Goal: Task Accomplishment & Management: Manage account settings

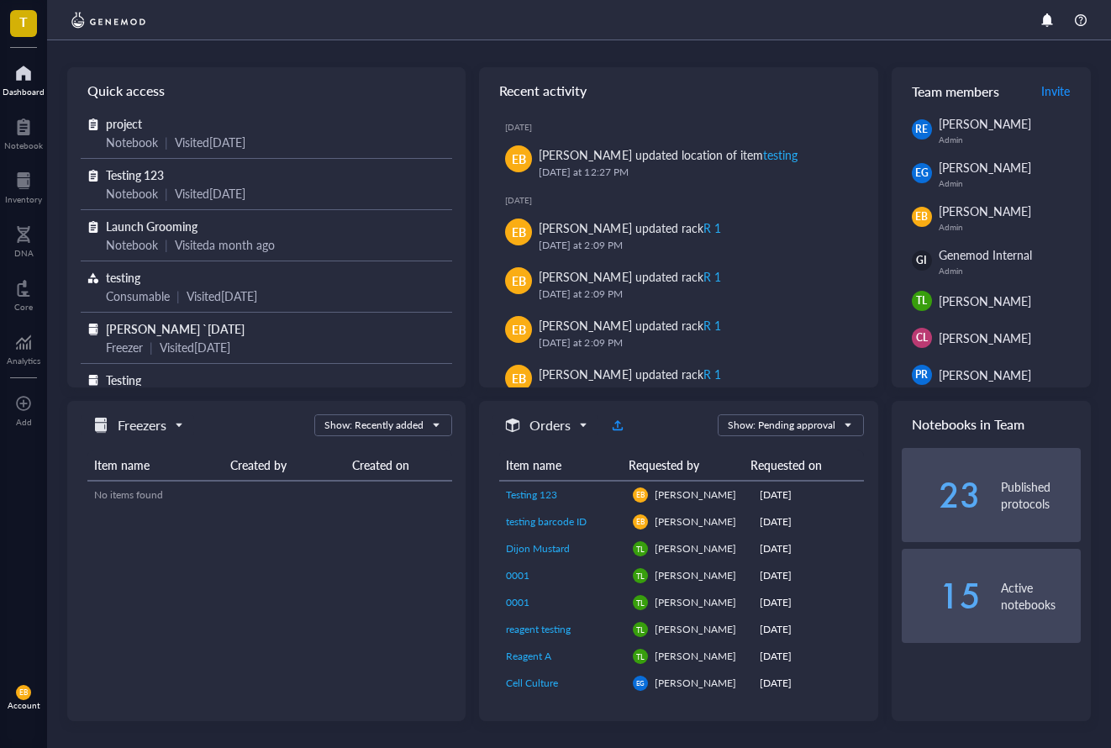
click at [24, 689] on span "EB" at bounding box center [23, 693] width 8 height 8
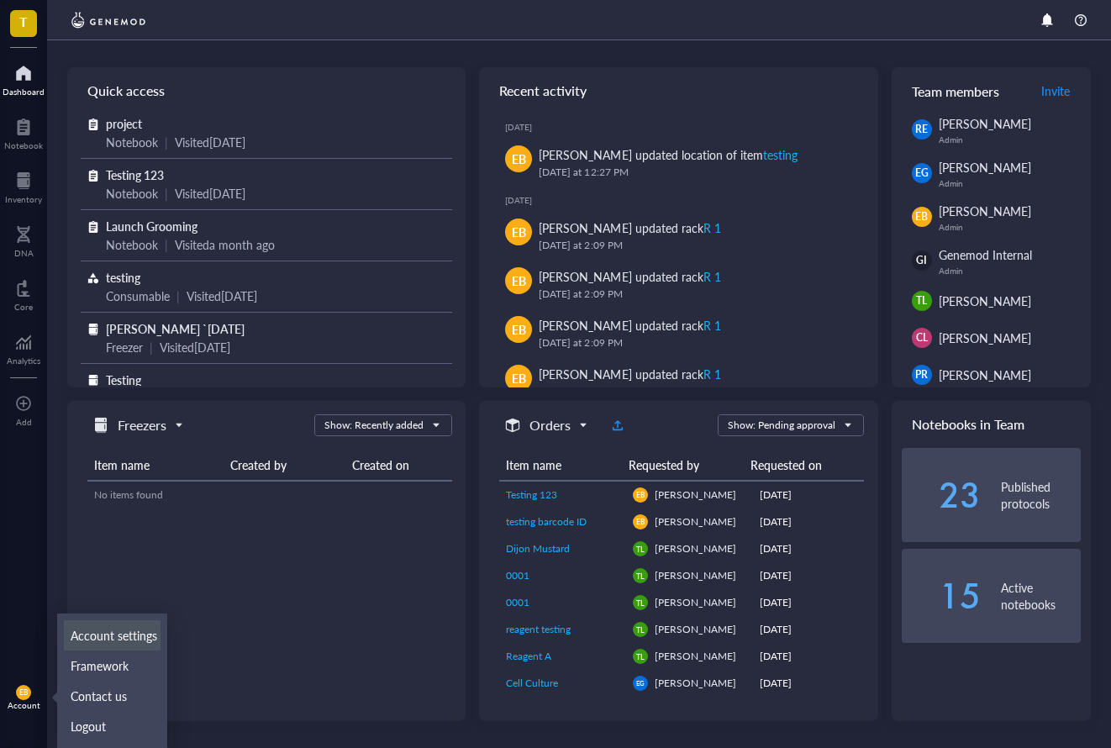
click at [145, 630] on link "Account settings" at bounding box center [112, 635] width 97 height 30
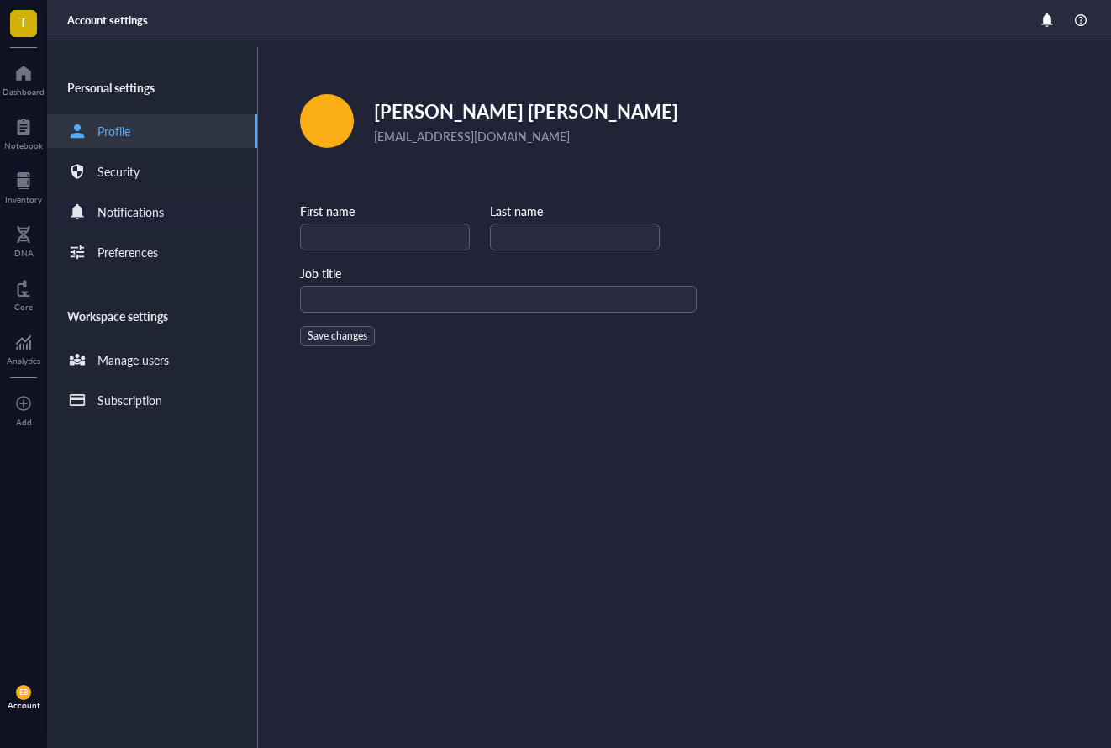
type input "[PERSON_NAME]"
click at [143, 206] on div "Notifications" at bounding box center [131, 212] width 66 height 18
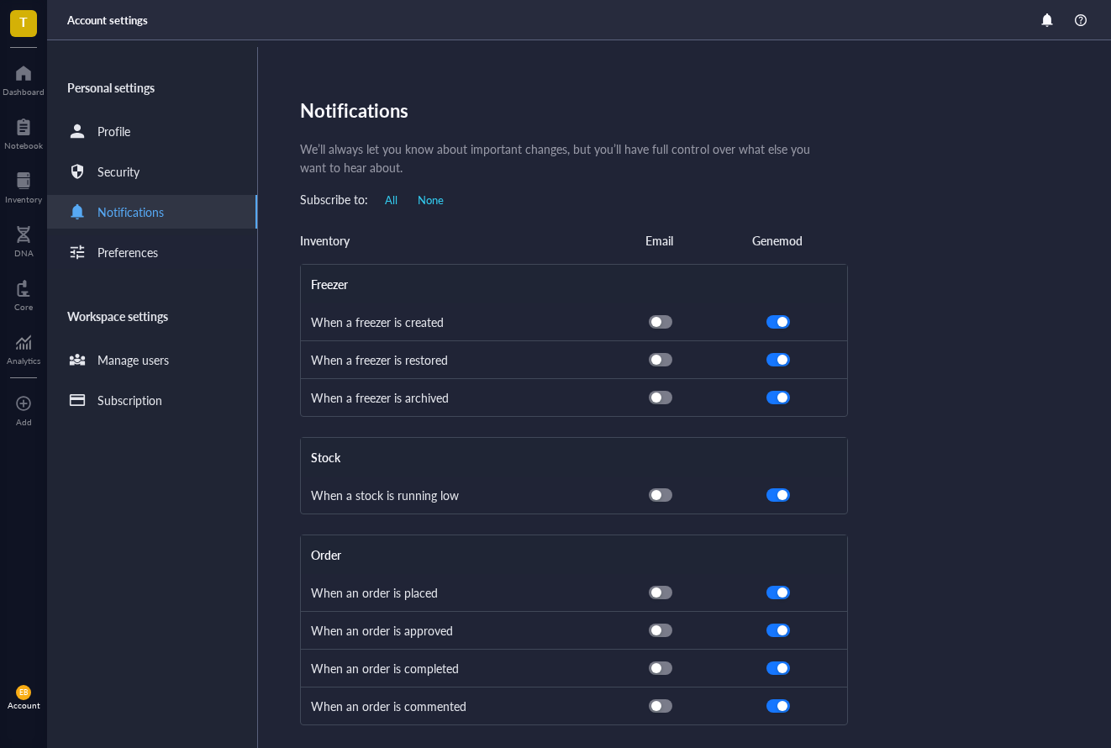
click at [170, 242] on div "Preferences" at bounding box center [152, 252] width 210 height 34
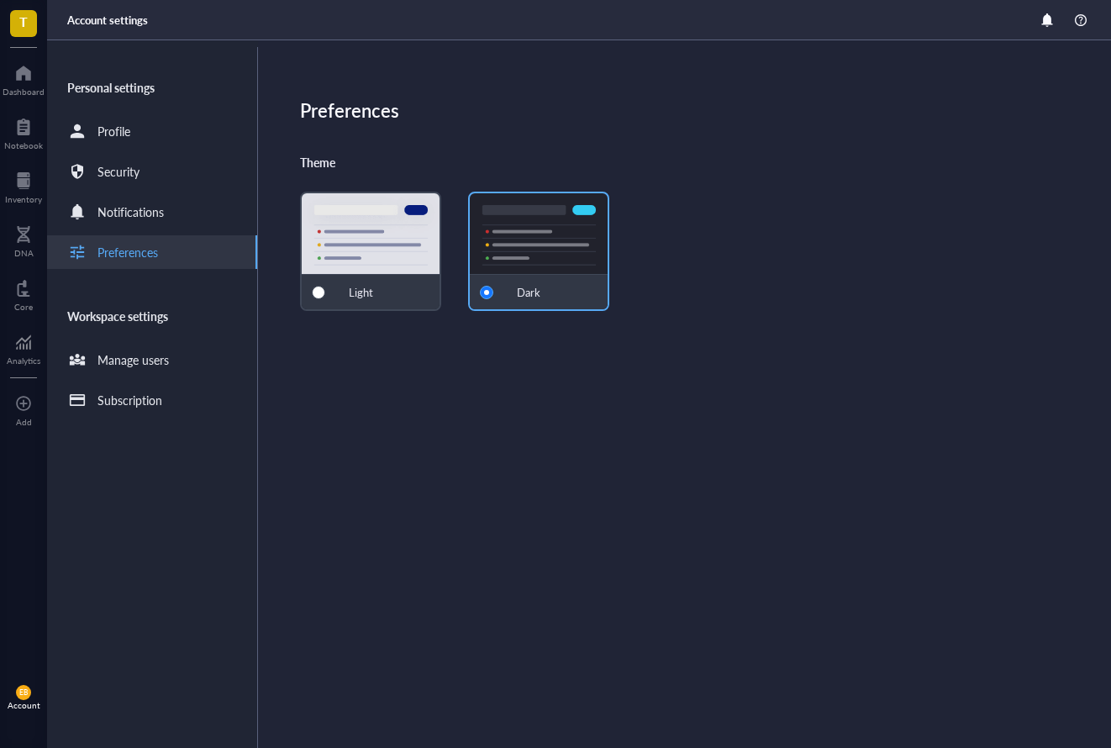
click at [372, 268] on div "Light" at bounding box center [370, 251] width 141 height 119
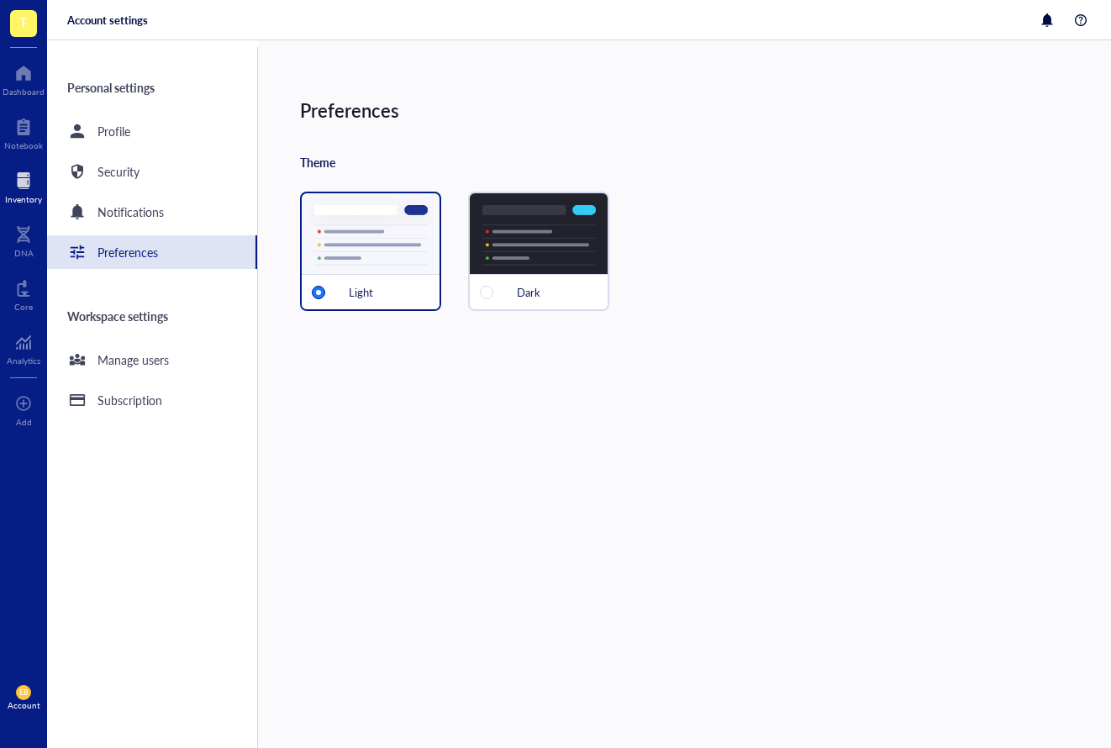
click at [29, 170] on div at bounding box center [23, 180] width 37 height 27
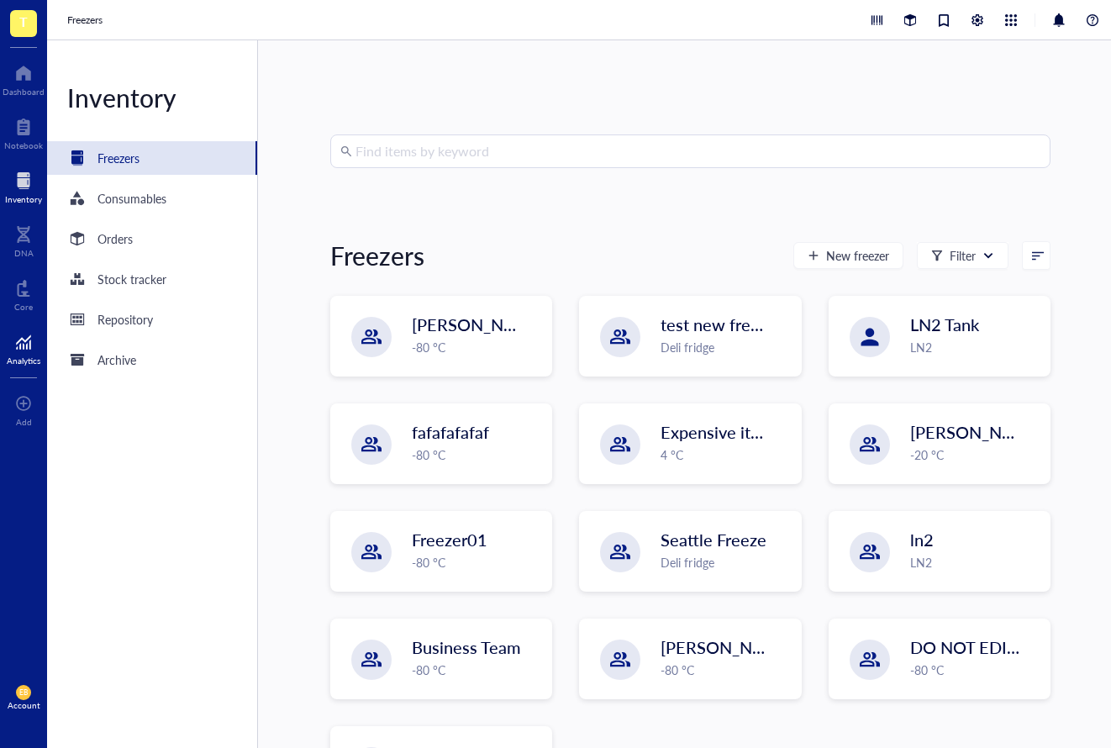
click at [18, 351] on div at bounding box center [24, 342] width 34 height 27
